Goal: Transaction & Acquisition: Obtain resource

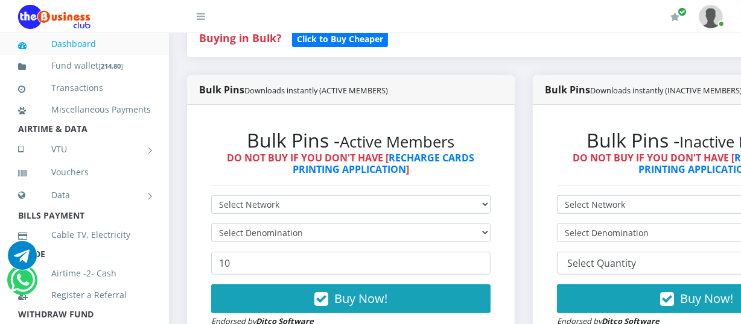
scroll to position [346, 0]
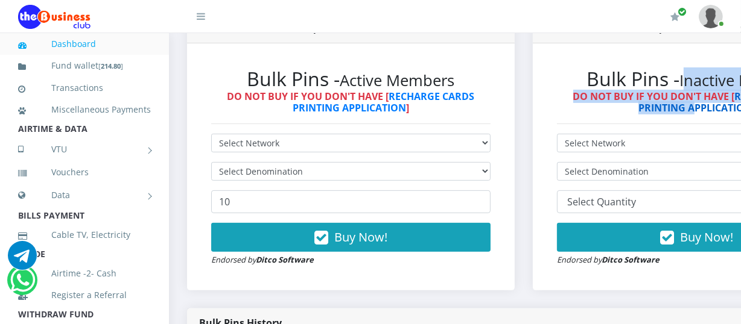
drag, startPoint x: 700, startPoint y: 71, endPoint x: 704, endPoint y: 106, distance: 35.8
click at [704, 106] on div "Bulk Pins - Inactive Members DO NOT BUY IF YOU DON'T HAVE [ RECHARGE CARDS PRIN…" at bounding box center [696, 91] width 279 height 46
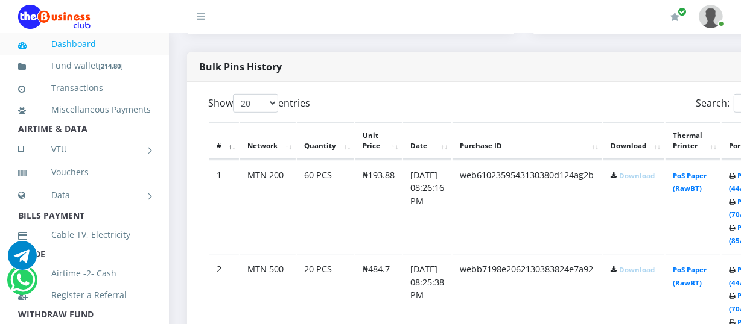
scroll to position [668, 0]
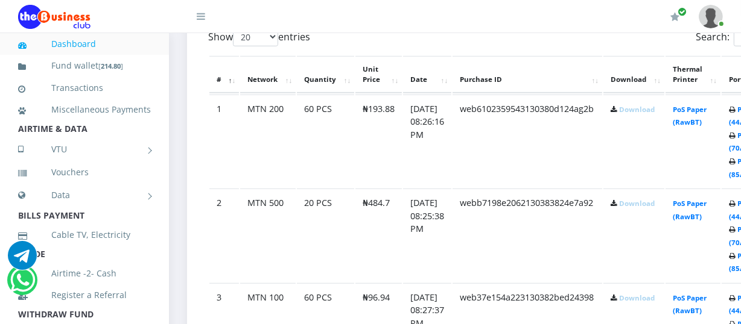
click at [639, 107] on link "Download" at bounding box center [637, 109] width 36 height 9
click at [637, 205] on link "Download" at bounding box center [637, 203] width 36 height 9
